Goal: Information Seeking & Learning: Learn about a topic

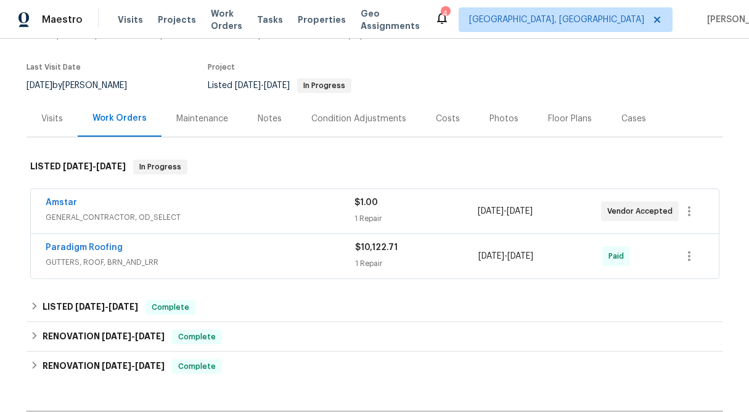
scroll to position [87, 0]
click at [372, 215] on div "1 Repair" at bounding box center [416, 218] width 123 height 12
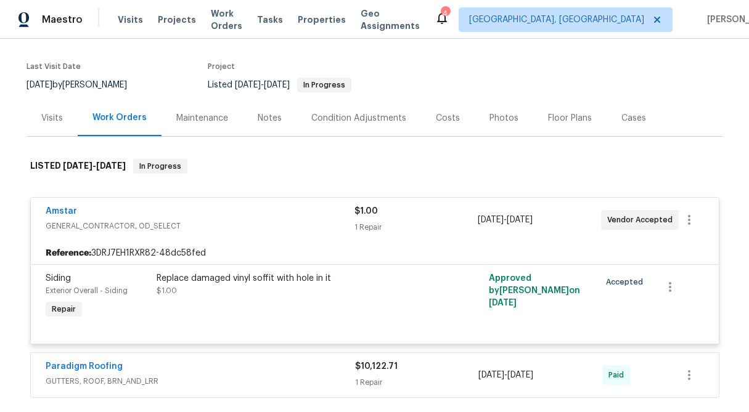
click at [372, 215] on span "$1.00" at bounding box center [366, 211] width 23 height 9
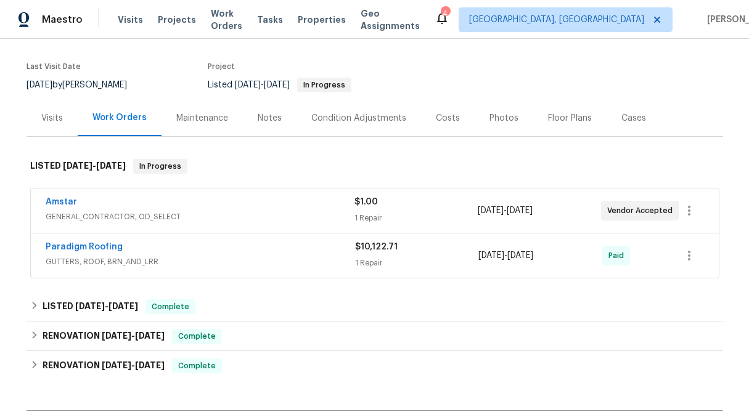
click at [372, 263] on div "1 Repair" at bounding box center [417, 263] width 124 height 12
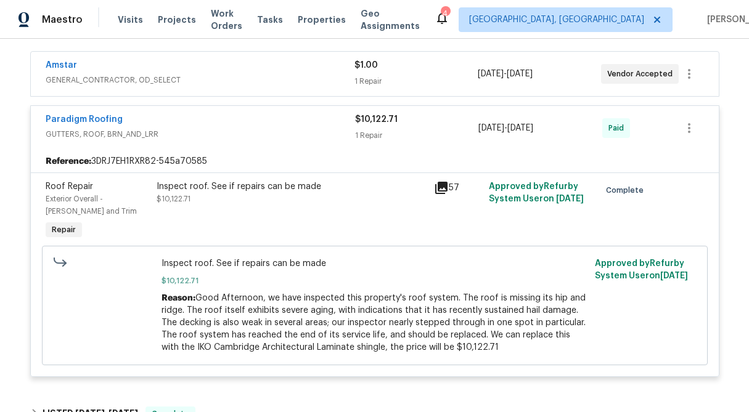
scroll to position [228, 0]
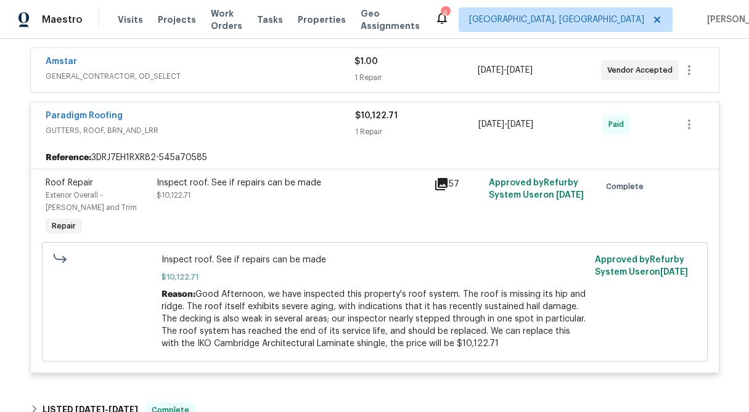
click at [377, 112] on span "$10,122.71" at bounding box center [376, 116] width 43 height 9
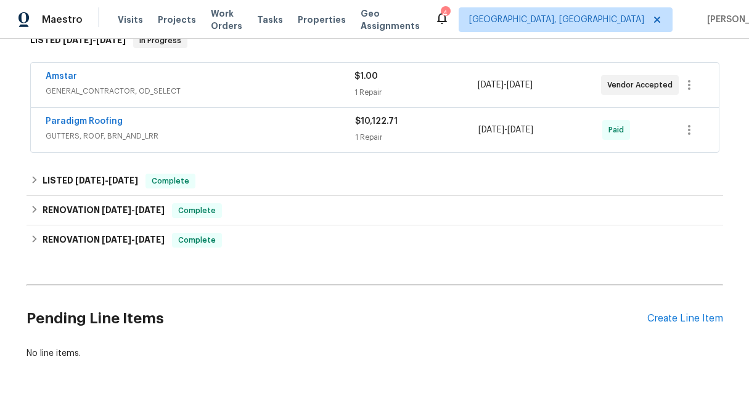
scroll to position [211, 0]
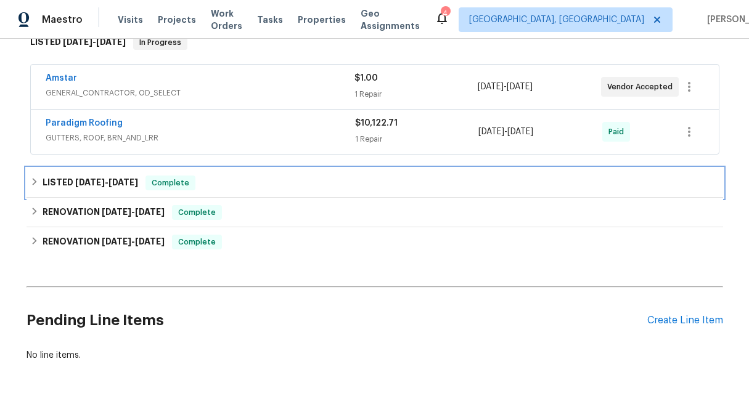
click at [33, 184] on icon at bounding box center [34, 181] width 4 height 7
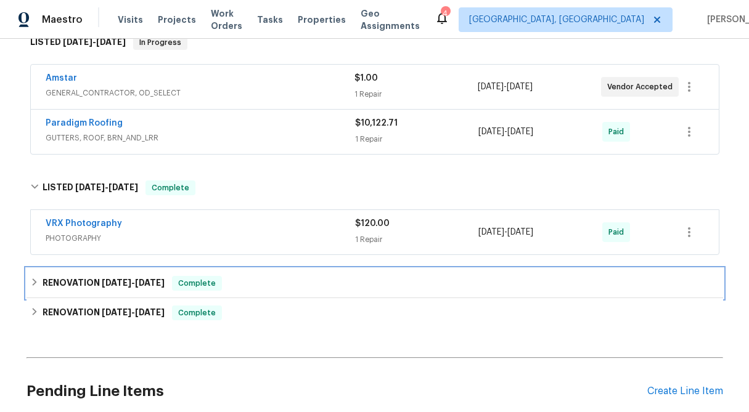
click at [34, 282] on icon at bounding box center [34, 282] width 9 height 9
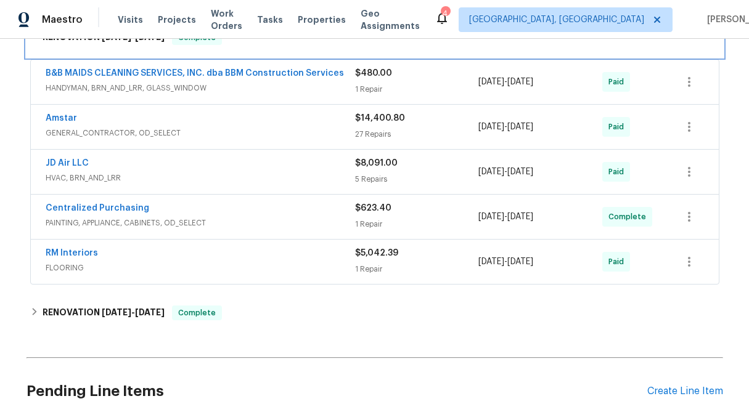
scroll to position [466, 0]
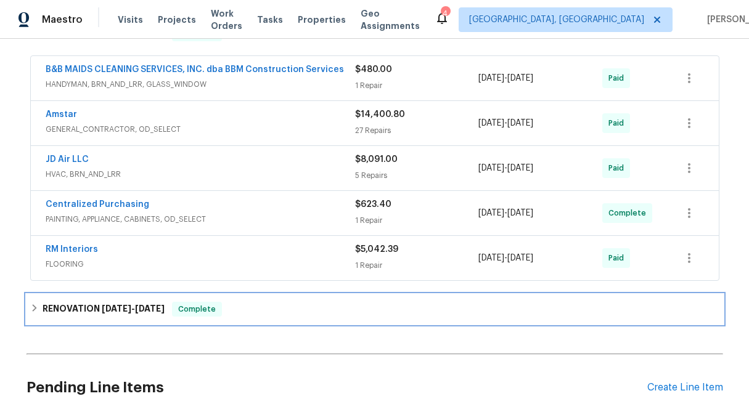
click at [30, 308] on icon at bounding box center [34, 308] width 9 height 9
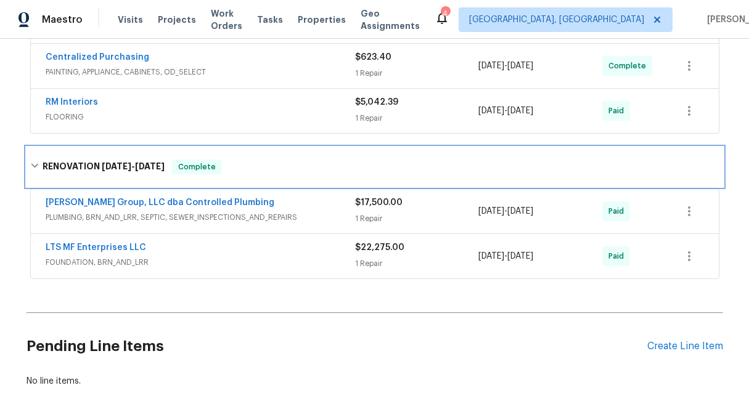
scroll to position [617, 0]
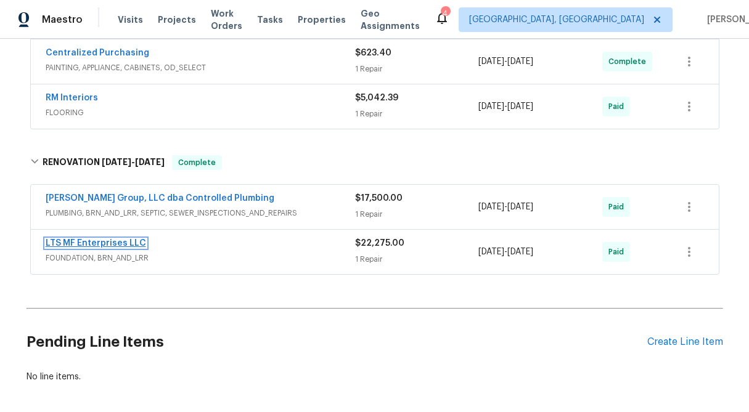
click at [125, 240] on link "LTS MF Enterprises LLC" at bounding box center [96, 243] width 101 height 9
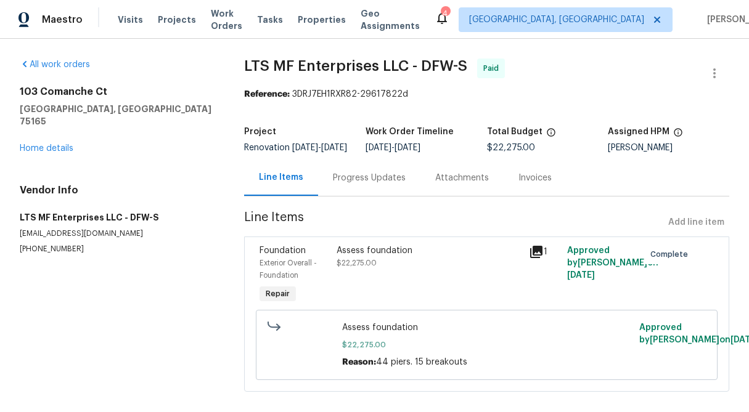
click at [363, 184] on div "Progress Updates" at bounding box center [369, 178] width 73 height 12
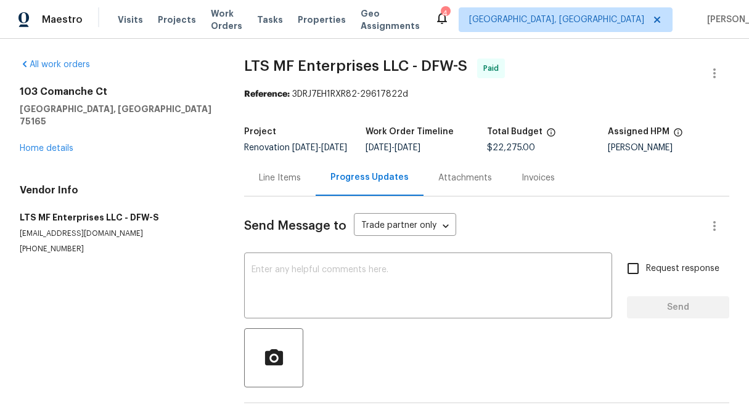
scroll to position [54, 0]
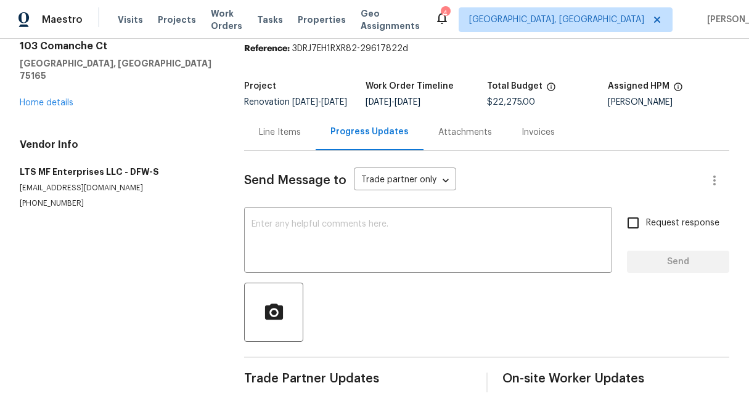
click at [256, 133] on div "Line Items" at bounding box center [280, 132] width 72 height 36
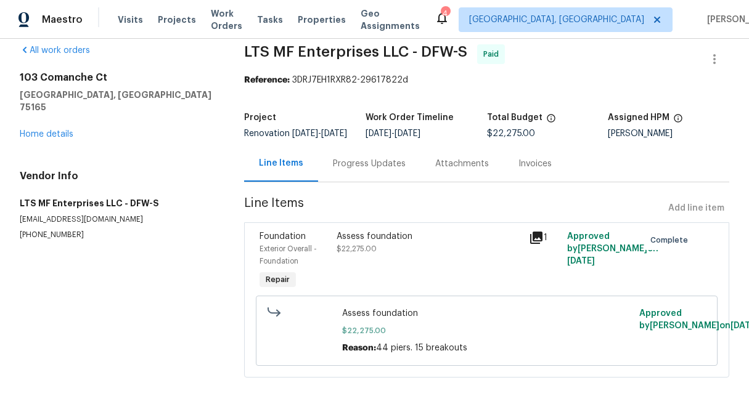
scroll to position [23, 0]
click at [363, 242] on div "Assess foundation $22,275.00" at bounding box center [429, 243] width 185 height 25
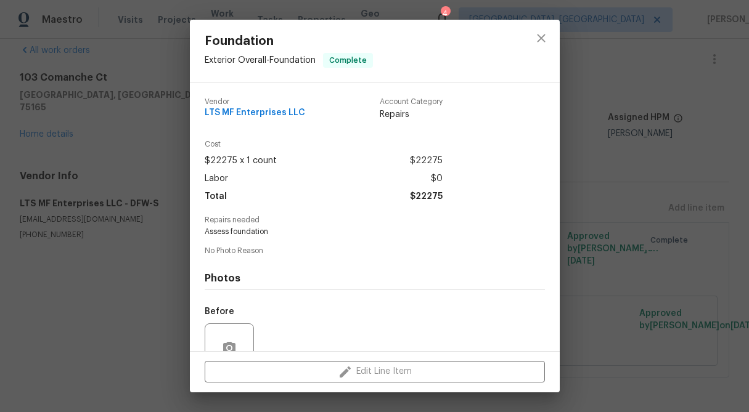
scroll to position [113, 0]
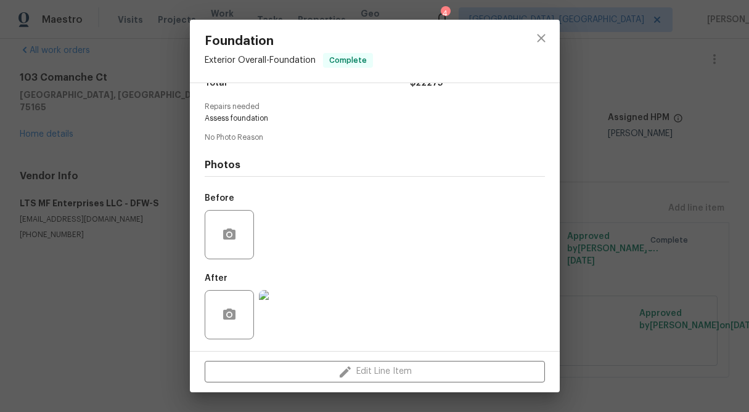
click at [289, 322] on img at bounding box center [283, 314] width 49 height 49
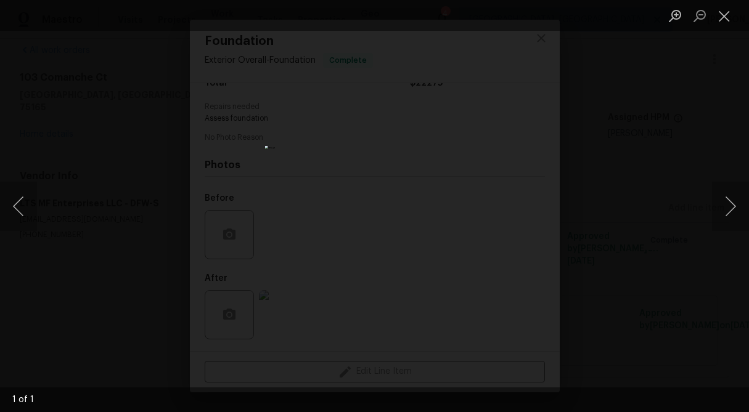
click at [656, 121] on div "Lightbox" at bounding box center [374, 206] width 749 height 412
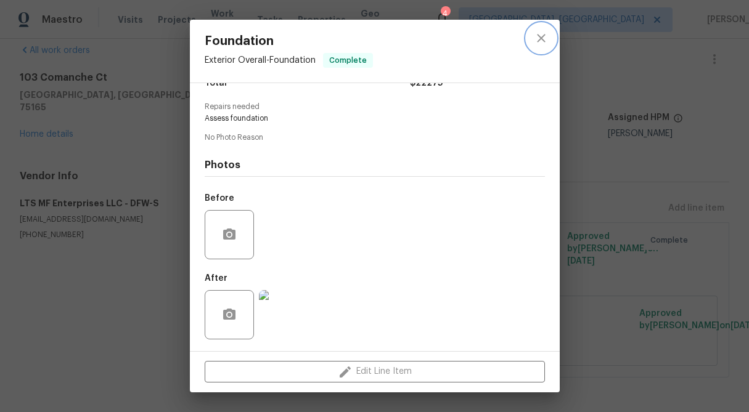
click at [536, 35] on icon "close" at bounding box center [541, 38] width 15 height 15
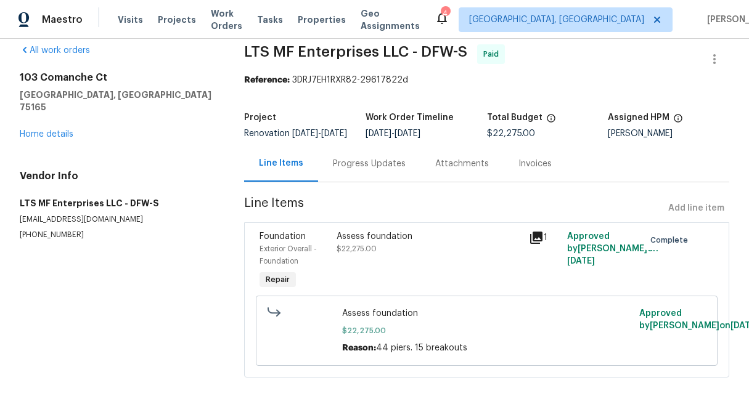
click at [462, 165] on div "Attachments" at bounding box center [462, 164] width 54 height 12
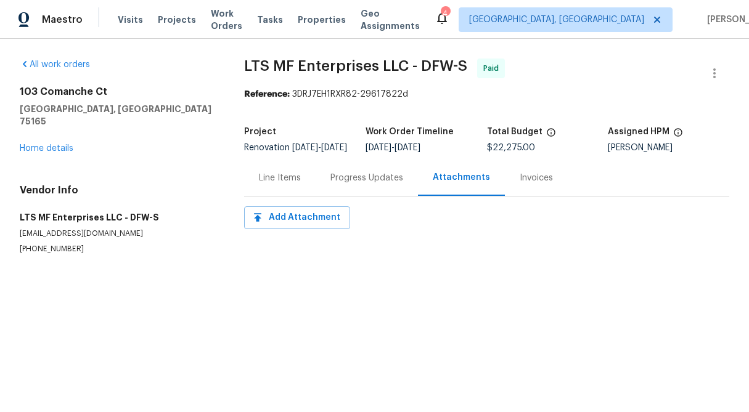
click at [530, 184] on div "Invoices" at bounding box center [536, 178] width 33 height 12
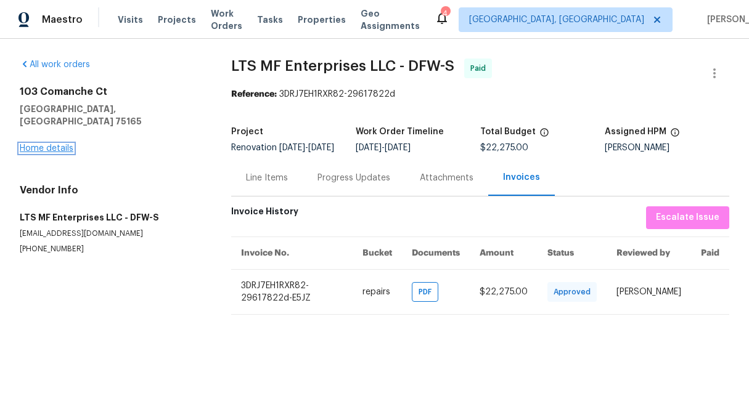
click at [33, 144] on link "Home details" at bounding box center [47, 148] width 54 height 9
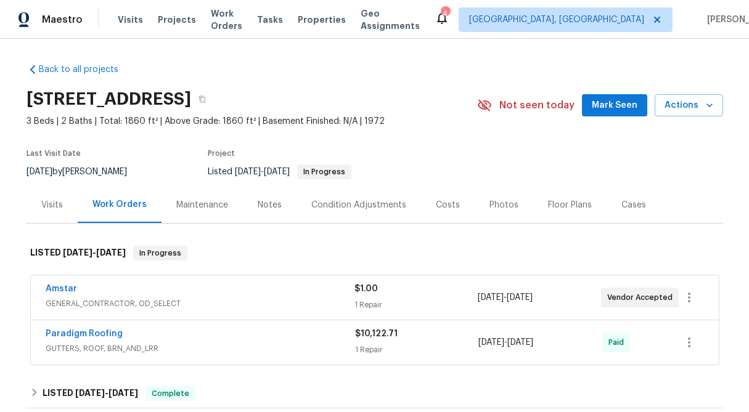
click at [379, 305] on div "1 Repair" at bounding box center [416, 305] width 123 height 12
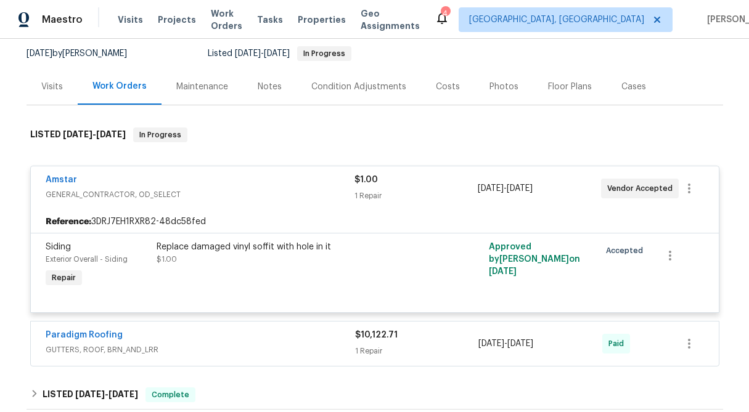
scroll to position [122, 0]
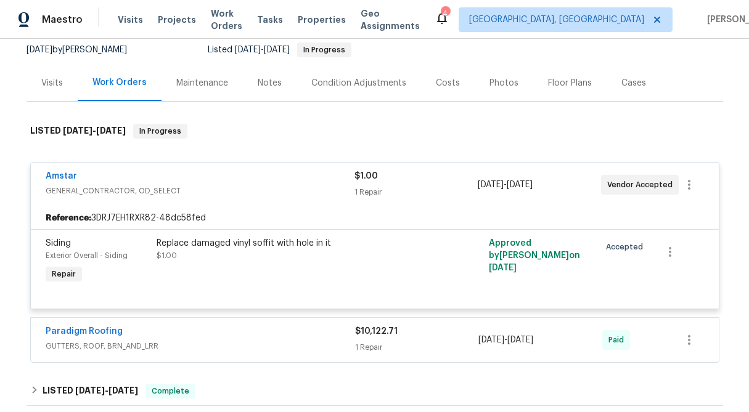
click at [385, 194] on div "1 Repair" at bounding box center [416, 192] width 123 height 12
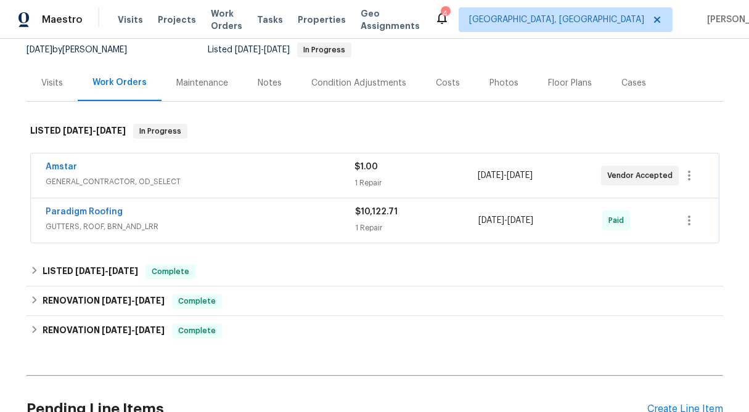
click at [392, 226] on div "1 Repair" at bounding box center [417, 228] width 124 height 12
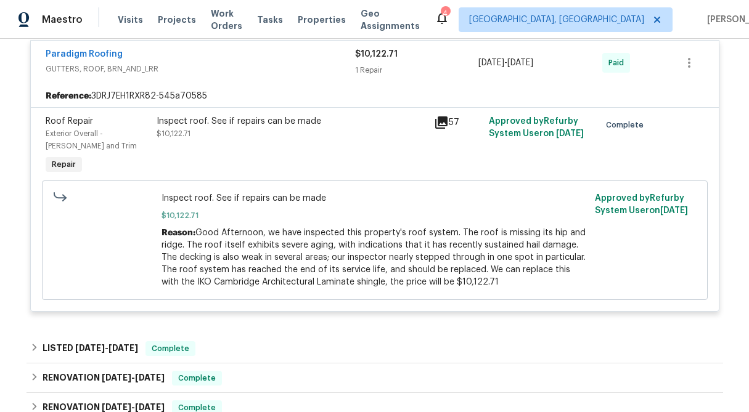
scroll to position [289, 0]
click at [364, 62] on div "$10,122.71 1 Repair" at bounding box center [417, 63] width 124 height 30
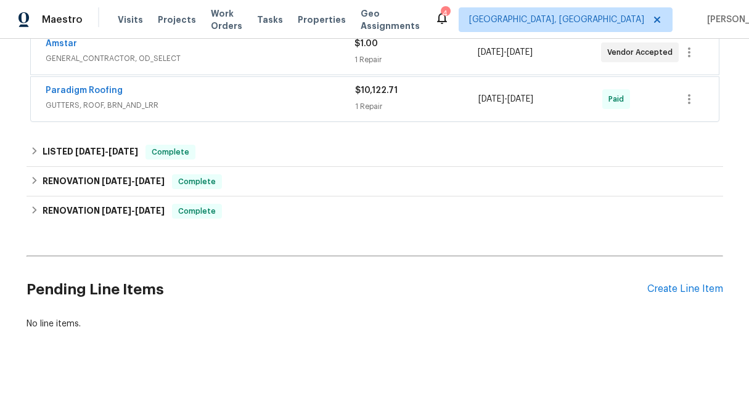
scroll to position [244, 0]
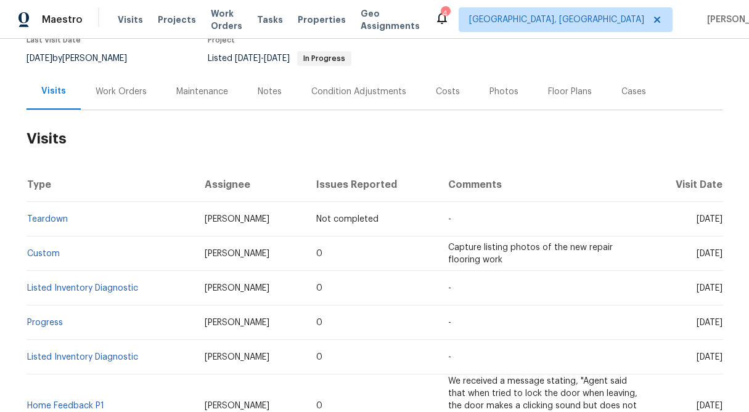
scroll to position [162, 0]
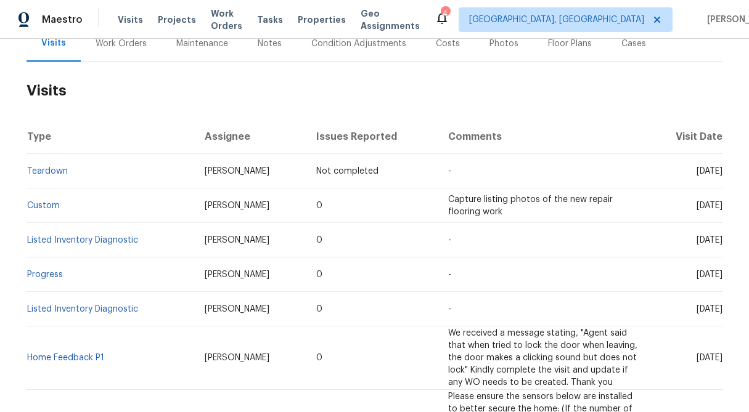
click at [128, 47] on div "Work Orders" at bounding box center [121, 44] width 51 height 12
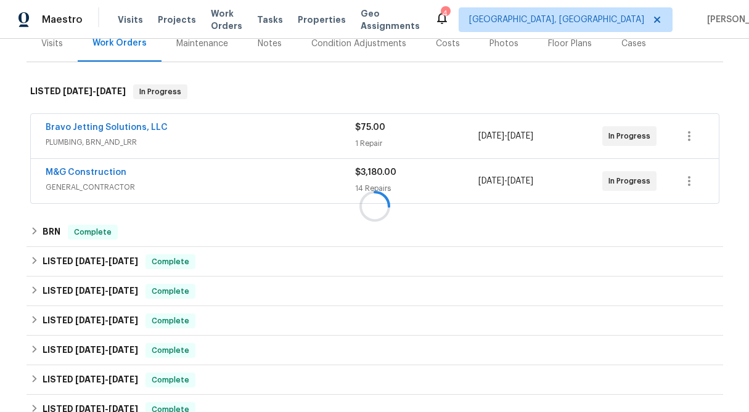
scroll to position [162, 0]
click at [373, 179] on div "$3,180.00 14 Repairs" at bounding box center [417, 181] width 124 height 30
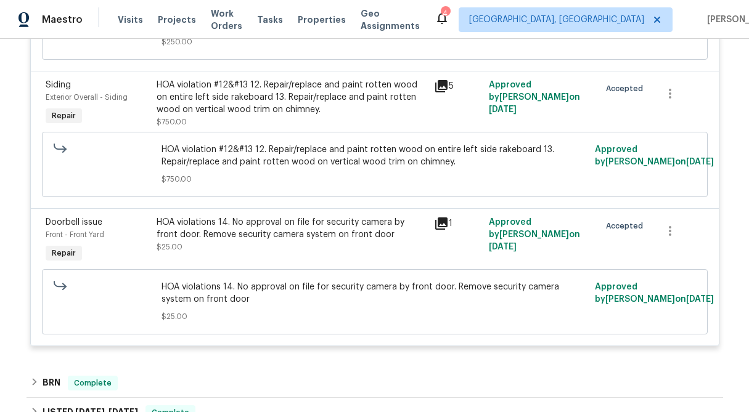
scroll to position [2238, 0]
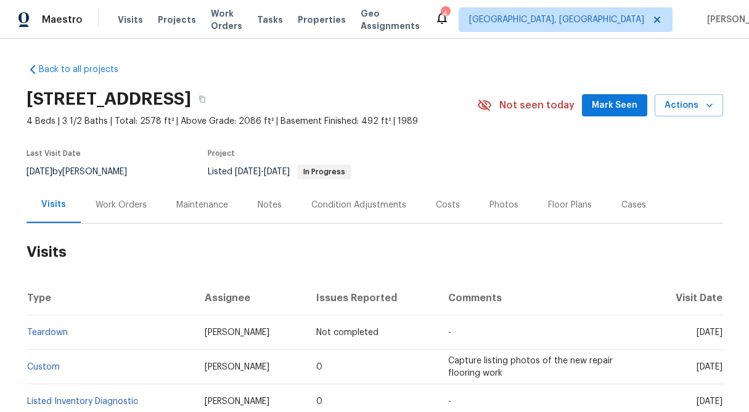
click at [113, 211] on div "Work Orders" at bounding box center [121, 205] width 81 height 36
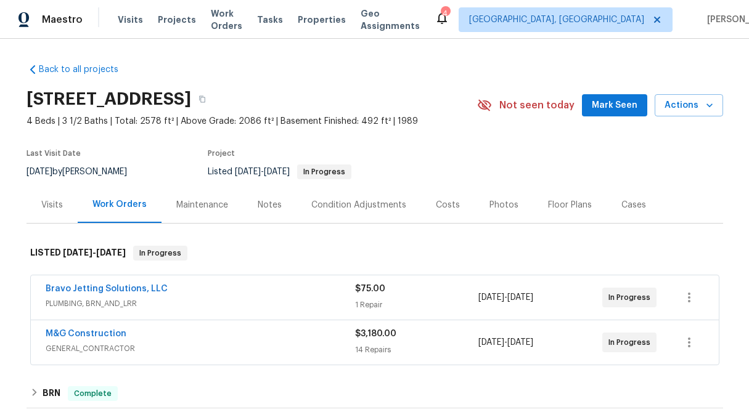
click at [418, 297] on div "$75.00 1 Repair" at bounding box center [417, 298] width 124 height 30
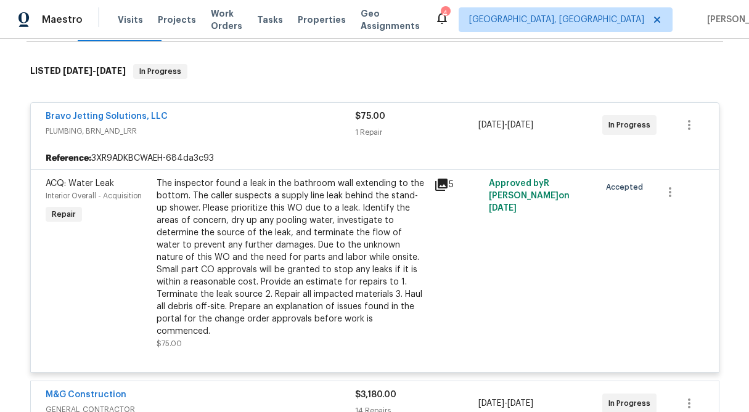
scroll to position [184, 0]
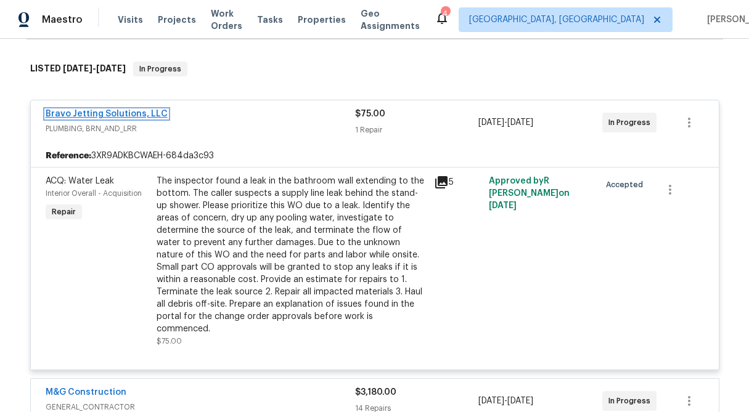
click at [139, 110] on link "Bravo Jetting Solutions, LLC" at bounding box center [107, 114] width 122 height 9
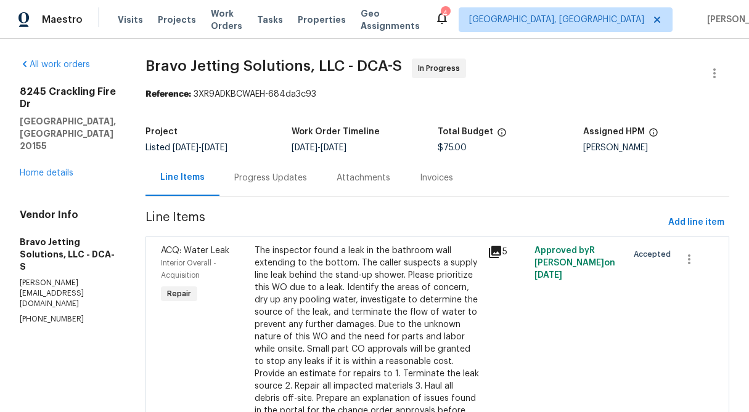
click at [298, 176] on div "Progress Updates" at bounding box center [270, 178] width 73 height 12
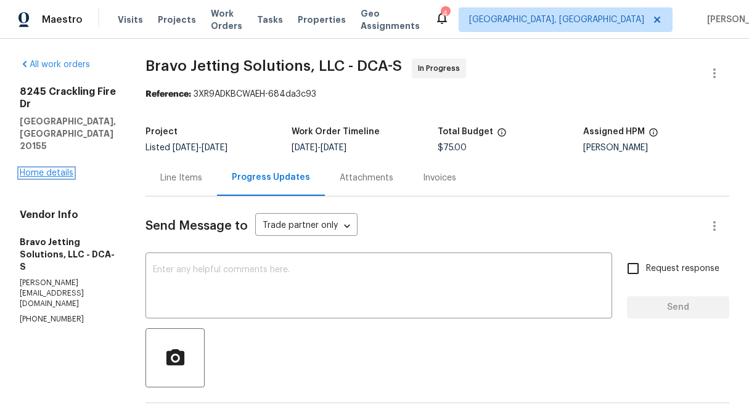
click at [62, 169] on link "Home details" at bounding box center [47, 173] width 54 height 9
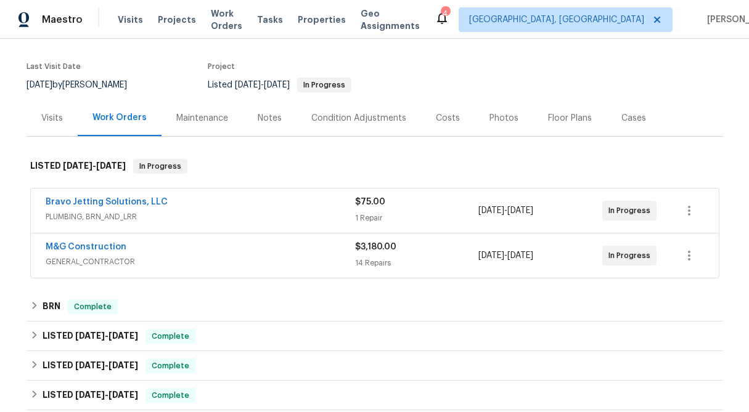
scroll to position [105, 0]
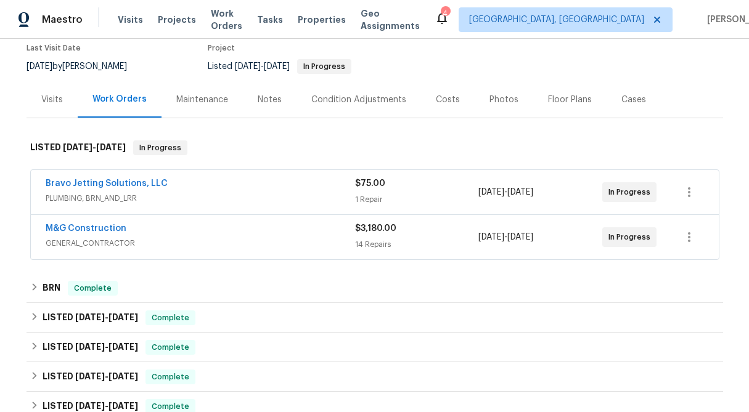
click at [413, 220] on div "M&G Construction GENERAL_CONTRACTOR $3,180.00 14 Repairs 8/28/2025 - 9/4/2025 I…" at bounding box center [375, 237] width 688 height 44
click at [373, 244] on div "14 Repairs" at bounding box center [417, 245] width 124 height 12
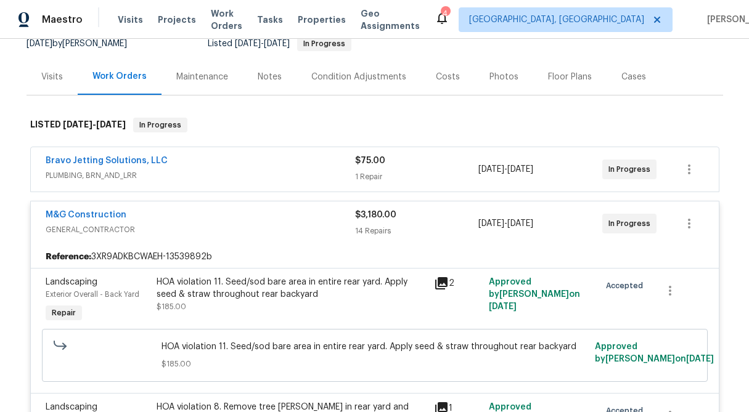
scroll to position [123, 0]
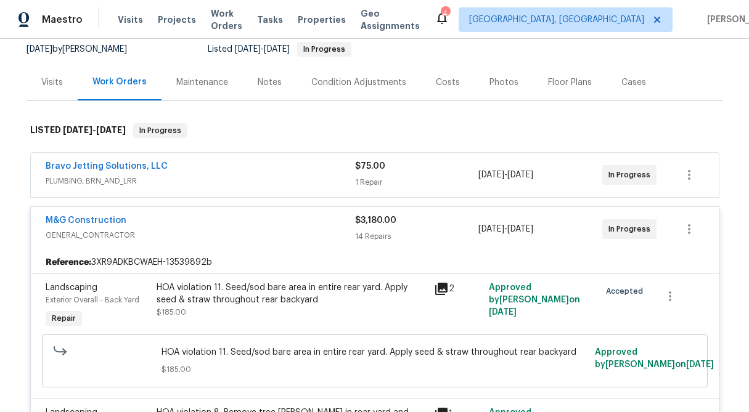
click at [378, 163] on span "$75.00" at bounding box center [370, 166] width 30 height 9
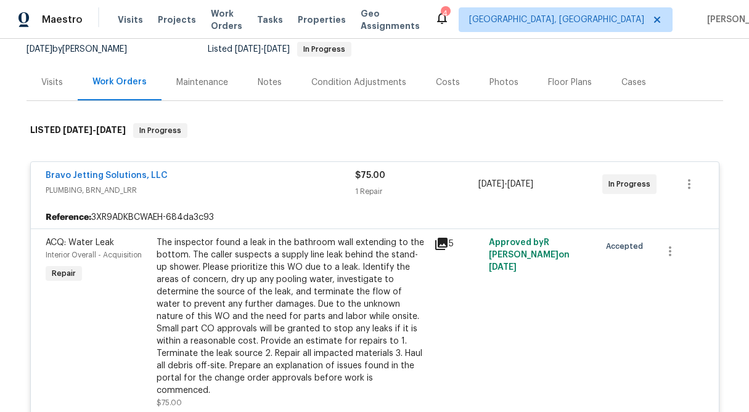
click at [345, 282] on div "The inspector found a leak in the bathroom wall extending to the bottom. The ca…" at bounding box center [292, 317] width 270 height 160
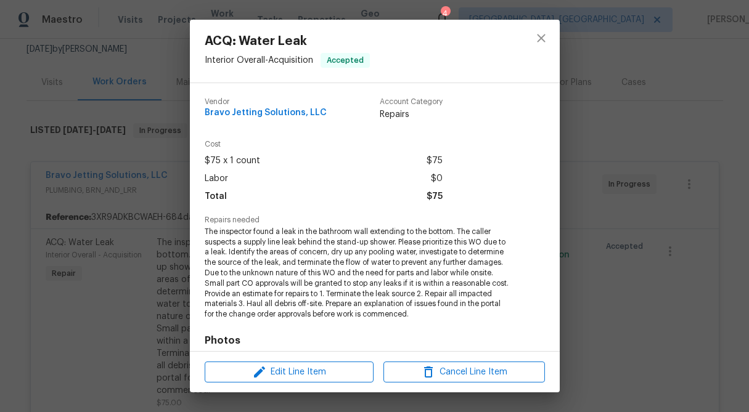
scroll to position [176, 0]
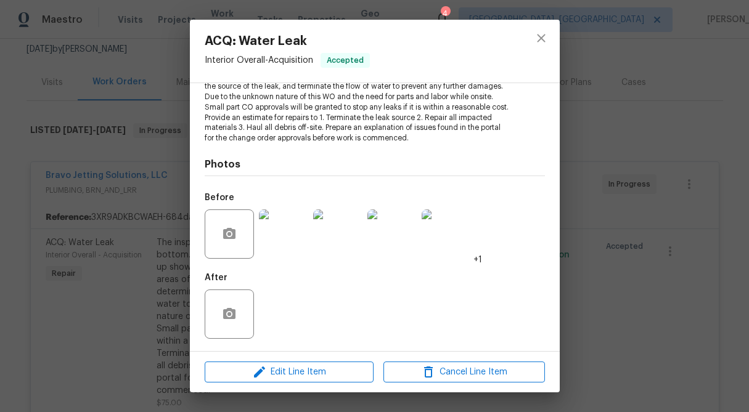
click at [281, 245] on img at bounding box center [283, 234] width 49 height 49
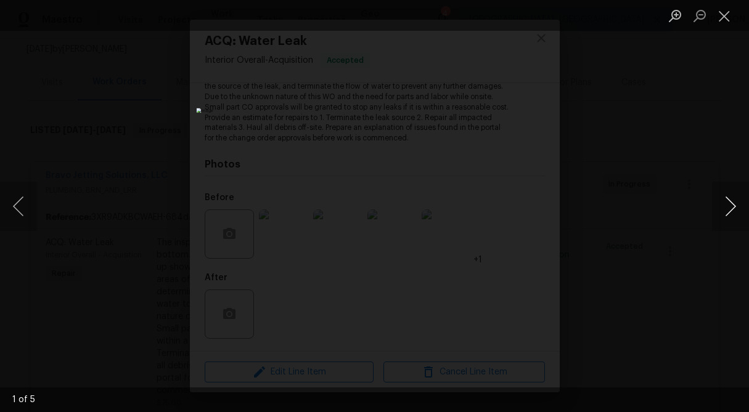
click at [731, 205] on button "Next image" at bounding box center [730, 206] width 37 height 49
click at [725, 20] on button "Close lightbox" at bounding box center [724, 16] width 25 height 22
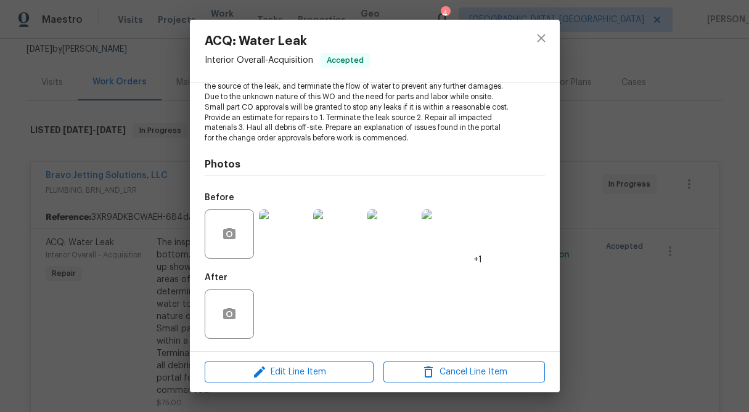
click at [586, 115] on div "ACQ: Water Leak Interior Overall - Acquisition Accepted Vendor Bravo Jetting So…" at bounding box center [374, 206] width 749 height 412
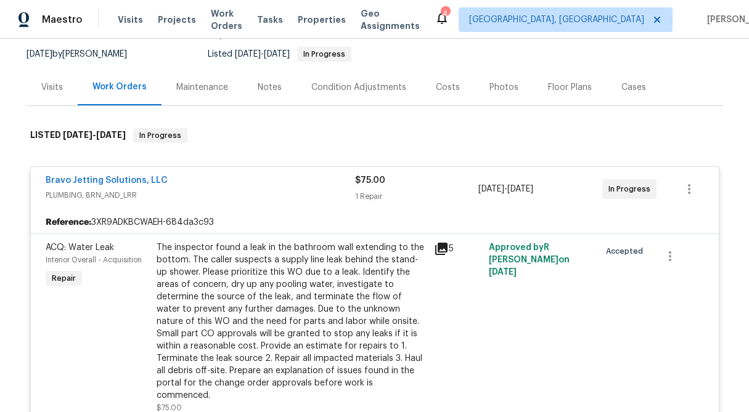
scroll to position [94, 0]
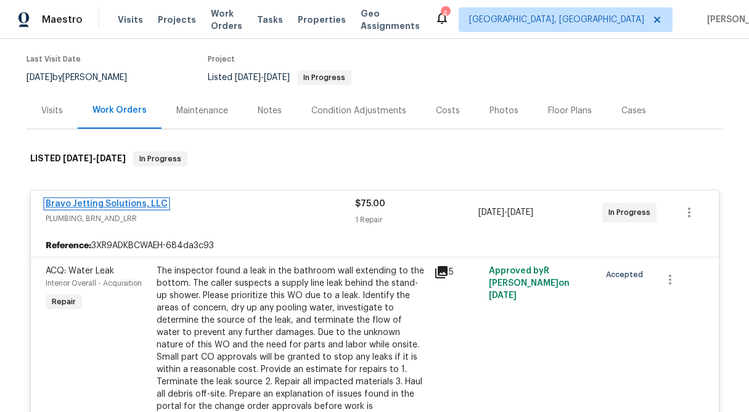
click at [136, 203] on link "Bravo Jetting Solutions, LLC" at bounding box center [107, 204] width 122 height 9
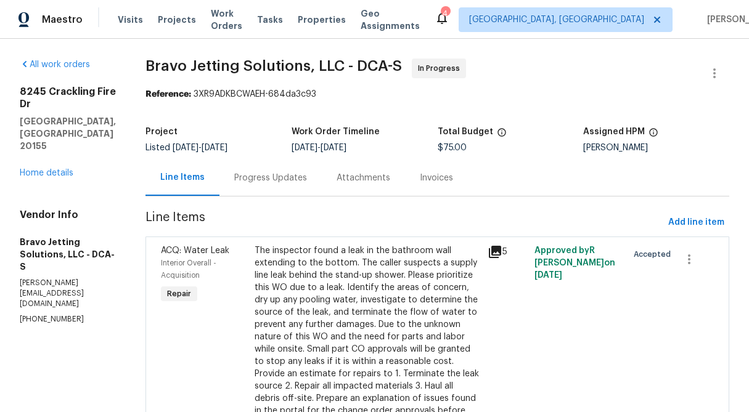
click at [286, 181] on div "Progress Updates" at bounding box center [270, 178] width 73 height 12
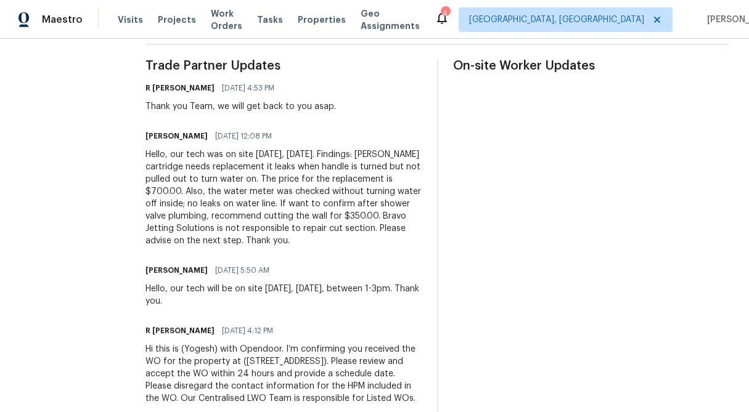
scroll to position [362, 0]
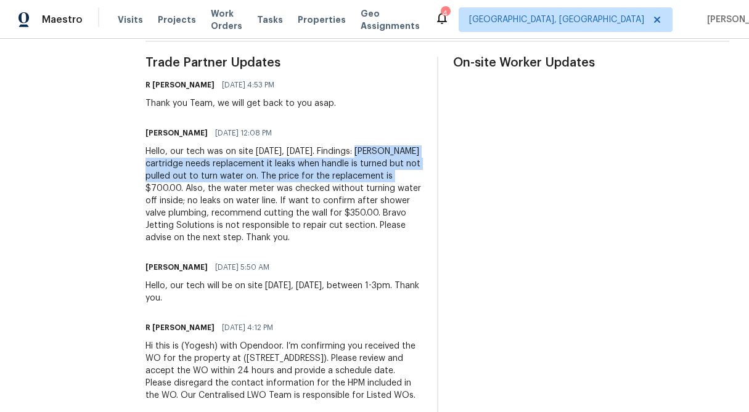
drag, startPoint x: 382, startPoint y: 150, endPoint x: 204, endPoint y: 191, distance: 182.2
click at [204, 191] on div "Hello, our tech was on site today, 08/29/25. Findings: Moen cartridge needs rep…" at bounding box center [284, 195] width 277 height 99
copy div "Moen cartridge needs replacement it leaks when handle is turned but not pulled …"
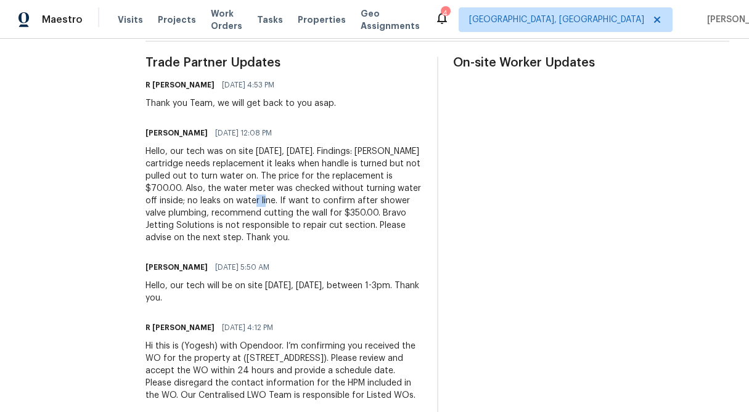
drag, startPoint x: 325, startPoint y: 199, endPoint x: 340, endPoint y: 202, distance: 15.1
click at [340, 202] on div "Hello, our tech was on site today, 08/29/25. Findings: Moen cartridge needs rep…" at bounding box center [284, 195] width 277 height 99
click at [345, 202] on div "Hello, our tech was on site today, 08/29/25. Findings: Moen cartridge needs rep…" at bounding box center [284, 195] width 277 height 99
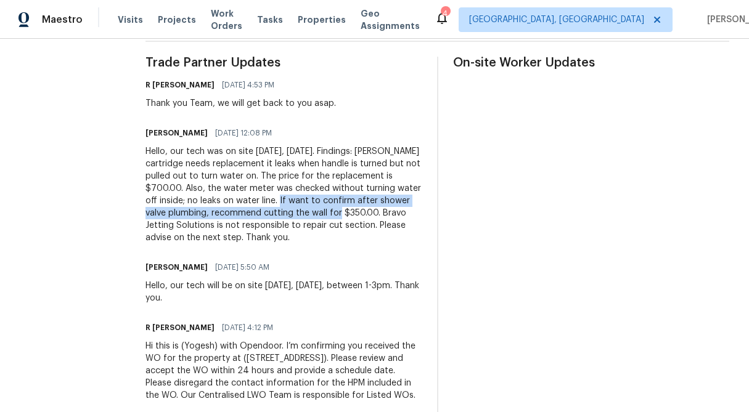
drag, startPoint x: 355, startPoint y: 200, endPoint x: 430, endPoint y: 215, distance: 77.2
click at [422, 215] on div "Hello, our tech was on site today, 08/29/25. Findings: Moen cartridge needs rep…" at bounding box center [284, 195] width 277 height 99
copy div "to confirm after shower valve plumbing, recommend cutting the wall for $350.00"
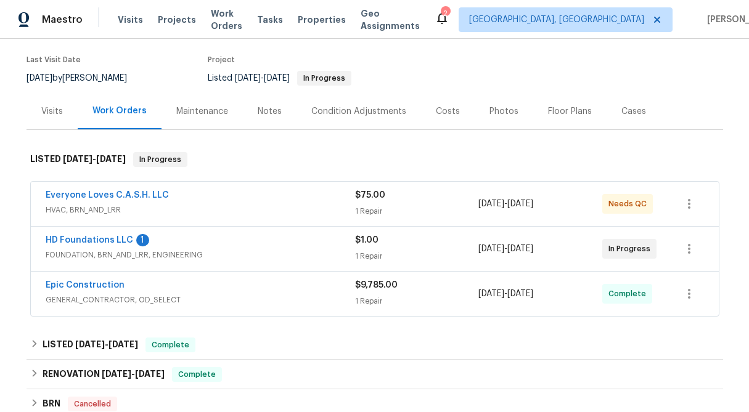
scroll to position [96, 0]
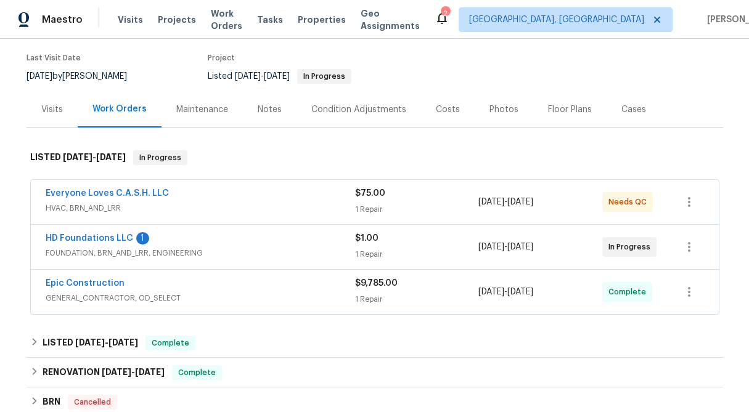
click at [361, 251] on div "1 Repair" at bounding box center [417, 254] width 124 height 12
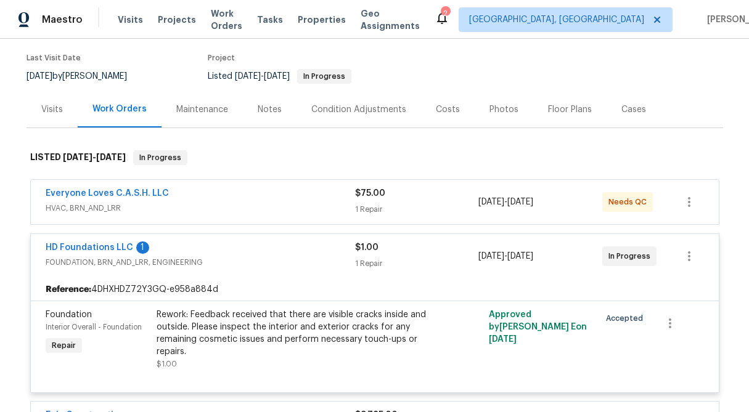
click at [361, 251] on span "$1.00" at bounding box center [366, 248] width 23 height 9
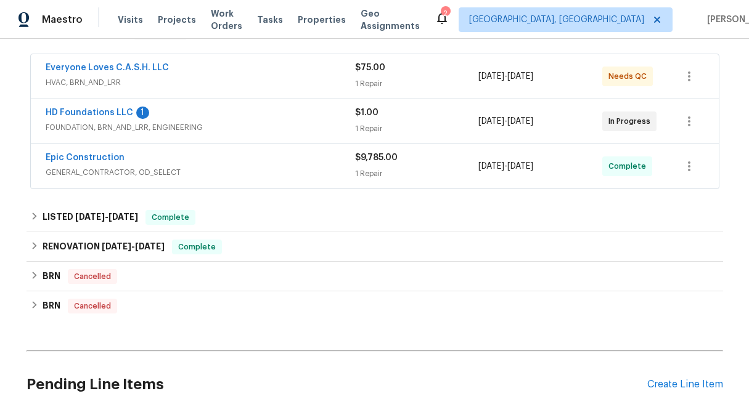
scroll to position [245, 0]
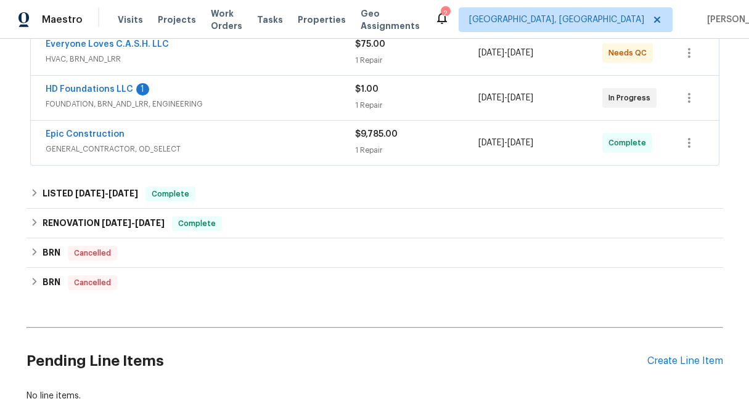
click at [375, 96] on div "$1.00 1 Repair" at bounding box center [417, 98] width 124 height 30
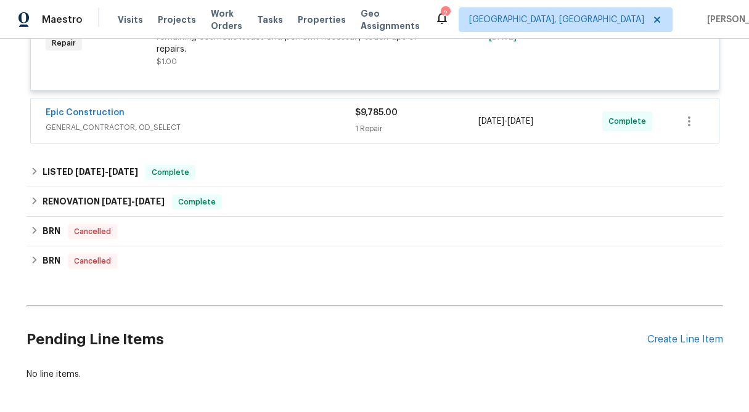
scroll to position [404, 0]
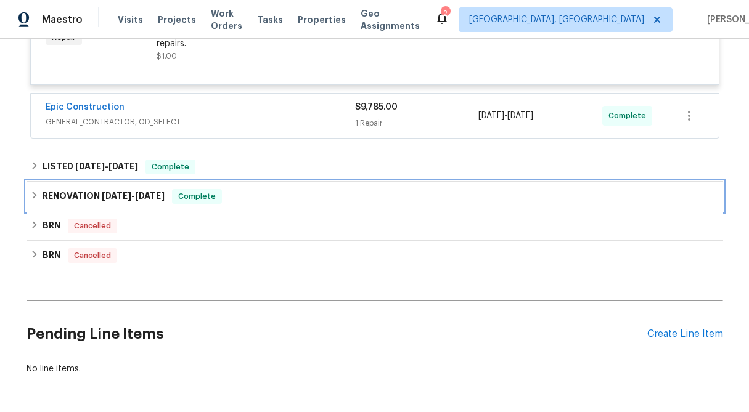
click at [38, 194] on icon at bounding box center [34, 195] width 9 height 9
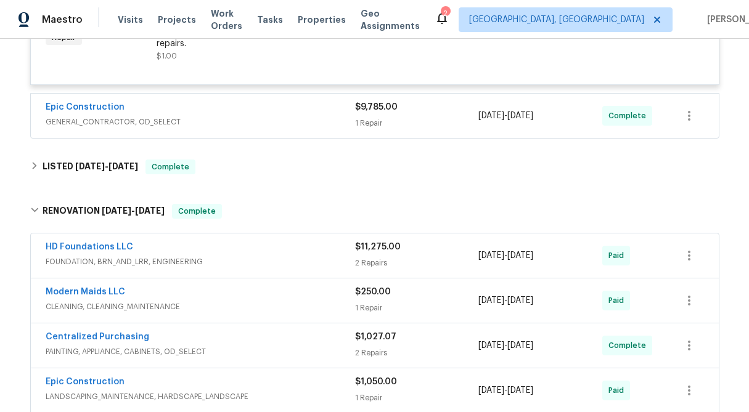
click at [382, 262] on div "2 Repairs" at bounding box center [417, 263] width 124 height 12
